Goal: Task Accomplishment & Management: Use online tool/utility

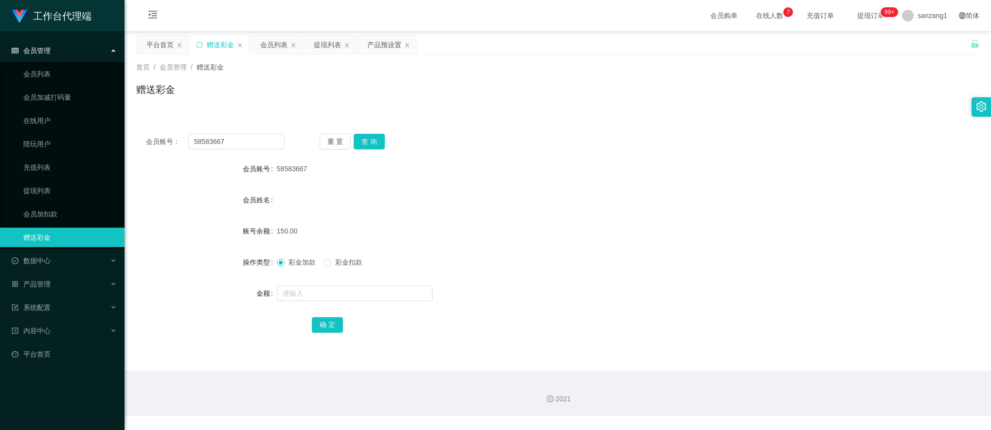
click at [356, 145] on button "查 询" at bounding box center [369, 142] width 31 height 16
click at [333, 43] on div "提现列表" at bounding box center [327, 44] width 27 height 18
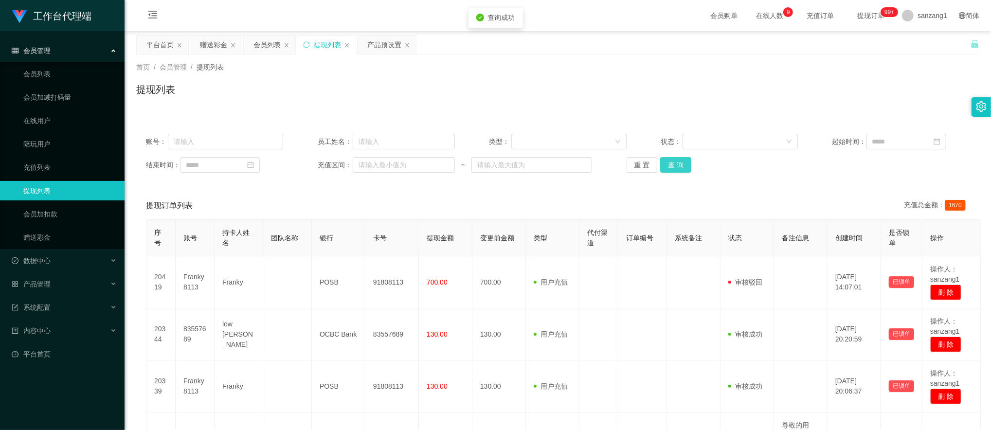
click at [666, 163] on button "查 询" at bounding box center [675, 165] width 31 height 16
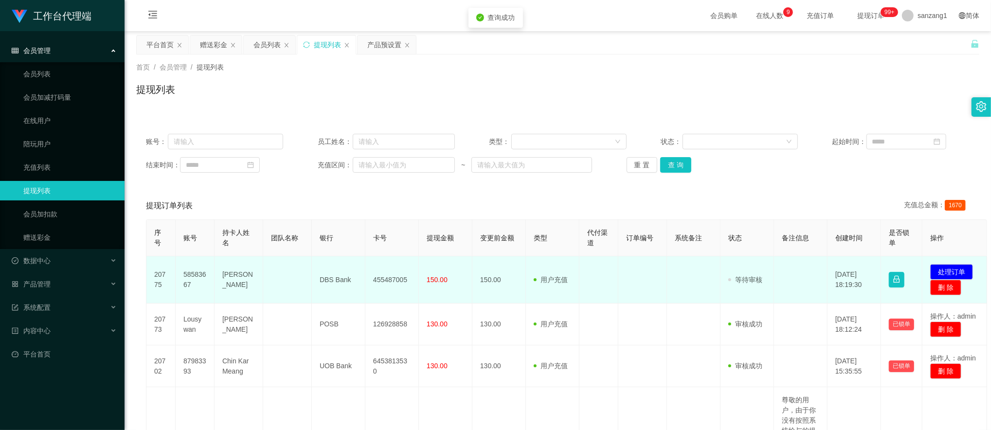
click at [386, 278] on td "455487005" at bounding box center [391, 279] width 53 height 47
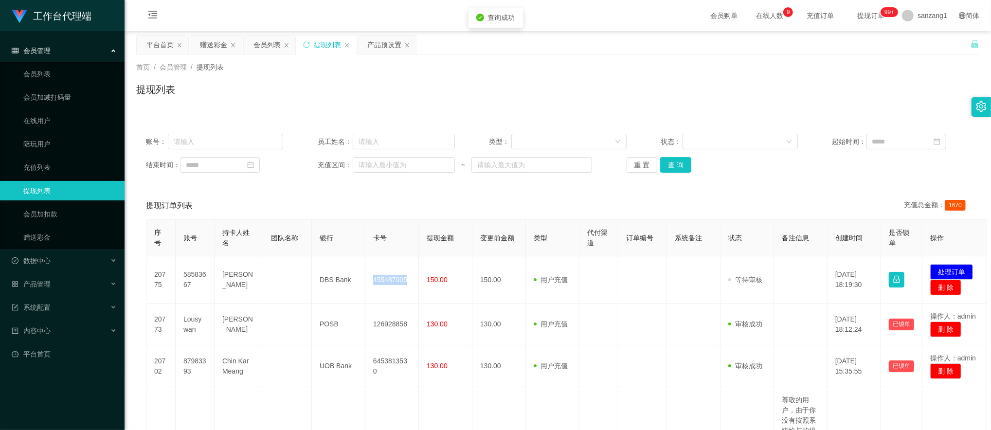
copy td "455487005"
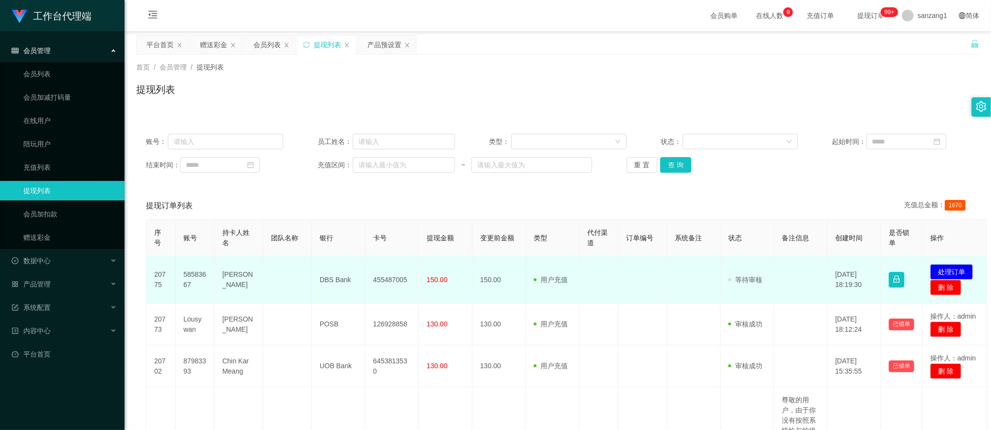
click at [185, 277] on td "58583667" at bounding box center [195, 279] width 39 height 47
click at [185, 276] on td "58583667" at bounding box center [195, 279] width 39 height 47
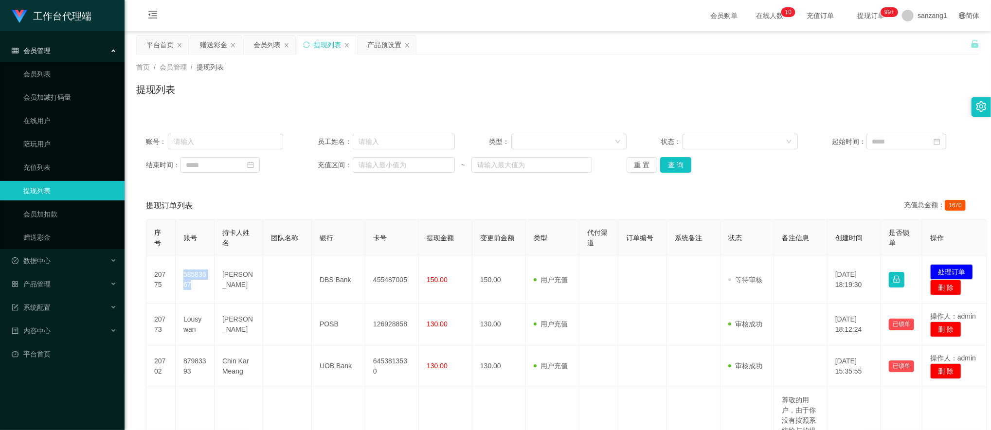
copy td "58583667"
click at [842, 158] on div "结束时间： 充值区间： ~ 重 置 查 询" at bounding box center [557, 165] width 823 height 16
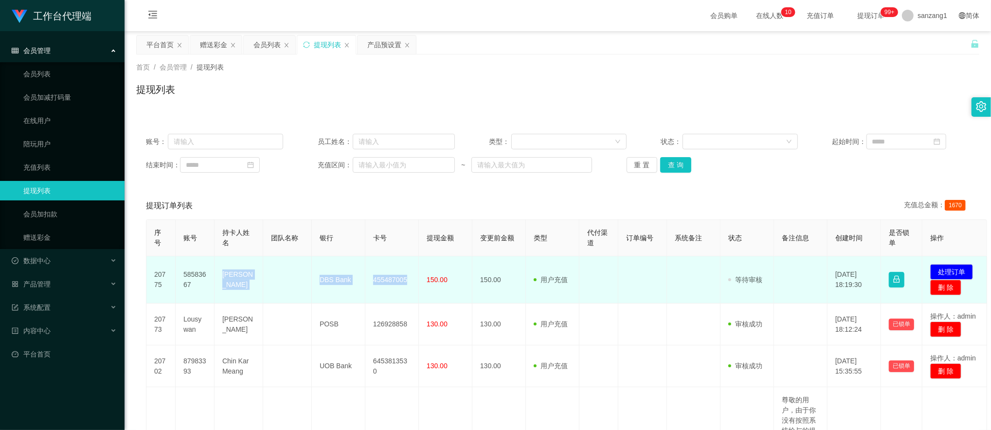
drag, startPoint x: 217, startPoint y: 278, endPoint x: 406, endPoint y: 278, distance: 188.7
click at [406, 278] on tr "20775 58583667 [PERSON_NAME] yee fong DBS Bank 455487005 150.00 150.00 用户充值 人工扣…" at bounding box center [566, 279] width 840 height 47
copy tr "[PERSON_NAME] DBS Bank 455487005"
click at [957, 271] on button "处理订单" at bounding box center [951, 272] width 43 height 16
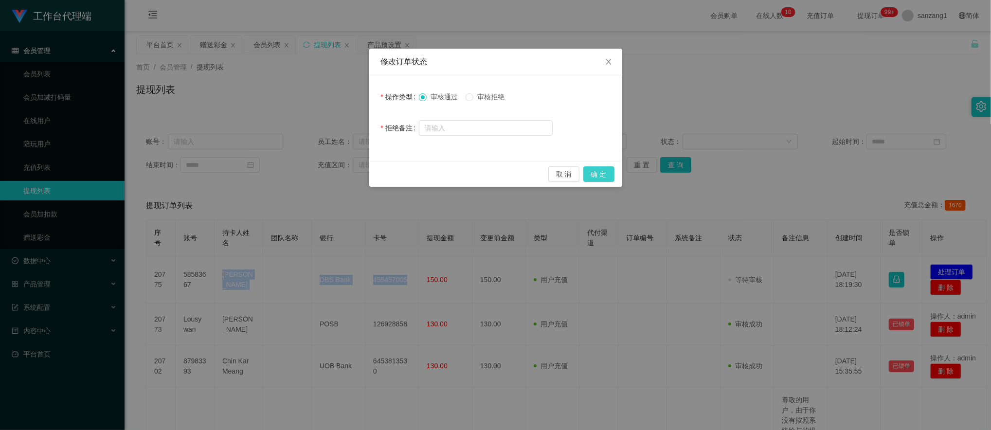
click at [600, 170] on button "确 定" at bounding box center [598, 174] width 31 height 16
